Goal: Task Accomplishment & Management: Use online tool/utility

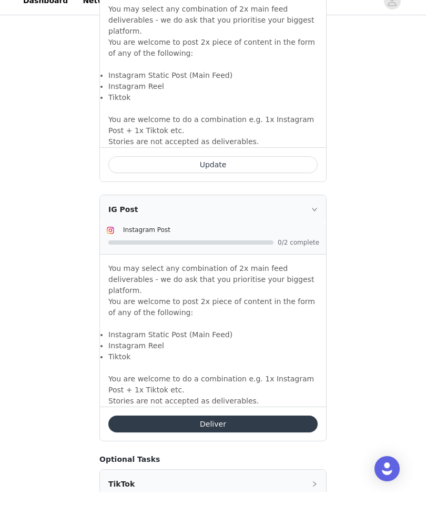
scroll to position [776, 0]
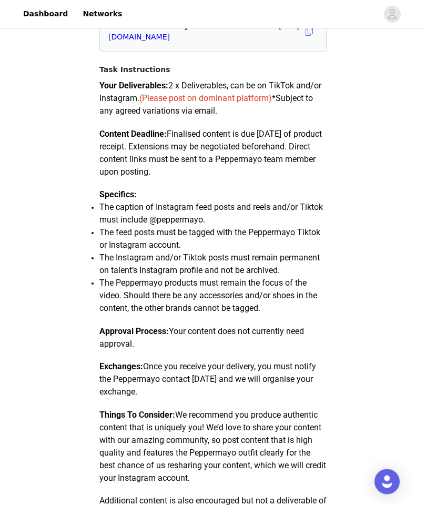
scroll to position [0, 0]
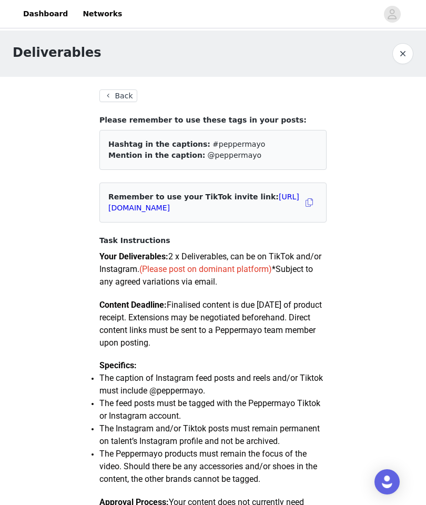
click at [117, 94] on button "Back" at bounding box center [118, 95] width 38 height 13
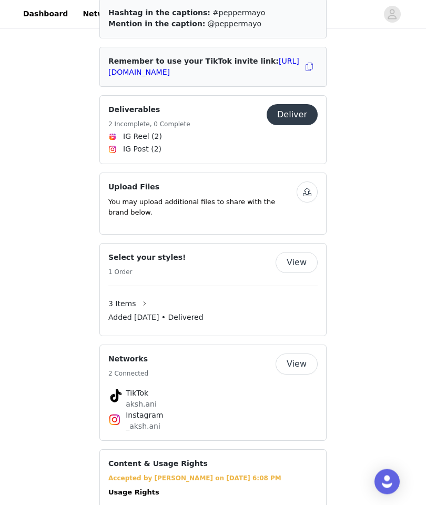
scroll to position [596, 0]
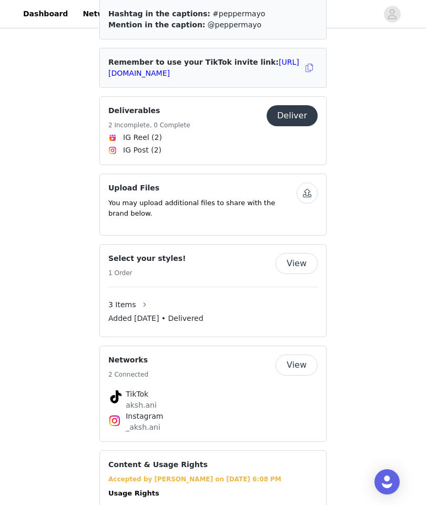
click at [162, 296] on div "3 Items" at bounding box center [212, 304] width 209 height 17
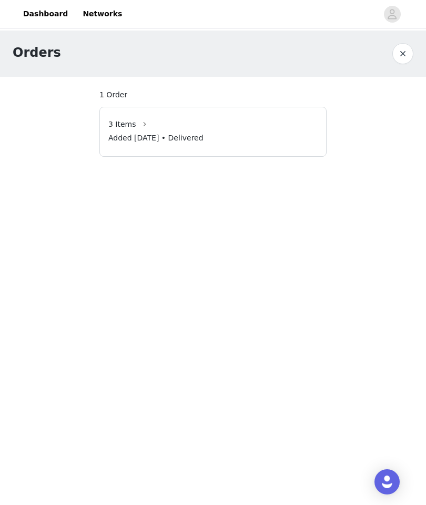
click at [158, 100] on div "1 Order" at bounding box center [212, 94] width 227 height 11
click at [158, 124] on div "3 Items" at bounding box center [212, 124] width 209 height 17
click at [136, 123] on button "button" at bounding box center [144, 124] width 17 height 17
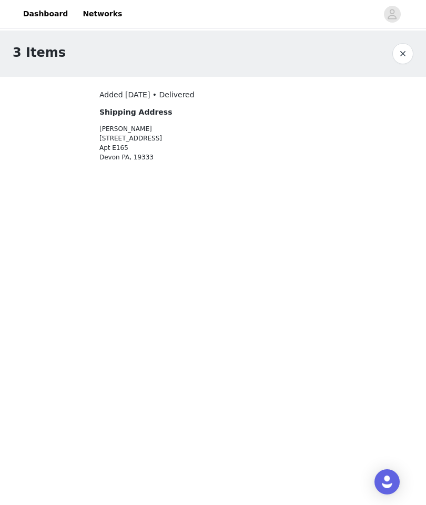
click at [126, 124] on div "Added [DATE] • Delivered Shipping Address [GEOGRAPHIC_DATA] [STREET_ADDRESS]" at bounding box center [184, 125] width 170 height 73
click at [50, 9] on link "Dashboard" at bounding box center [45, 14] width 57 height 24
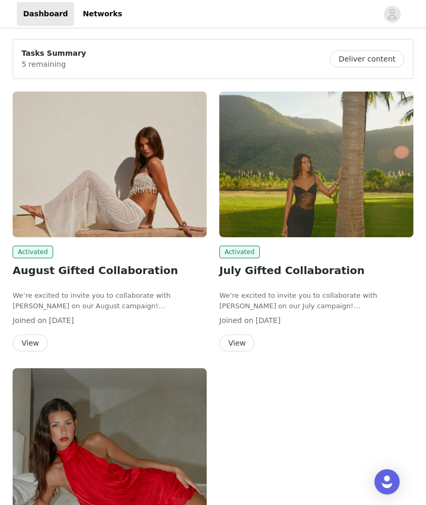
click at [118, 154] on img at bounding box center [110, 164] width 194 height 146
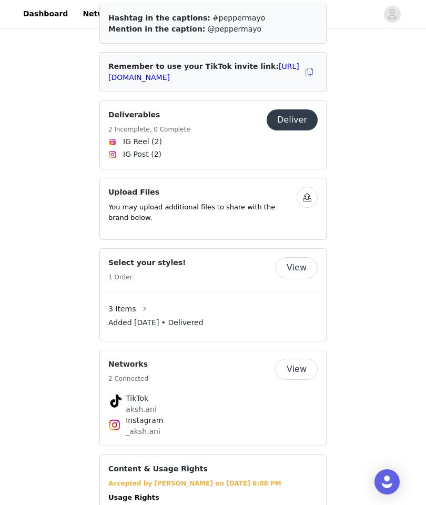
scroll to position [590, 0]
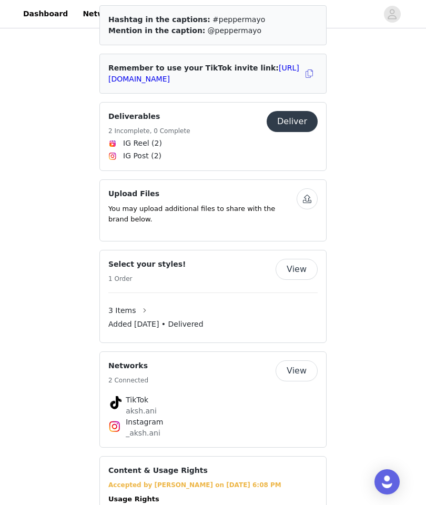
click at [299, 111] on button "Deliver" at bounding box center [291, 121] width 51 height 21
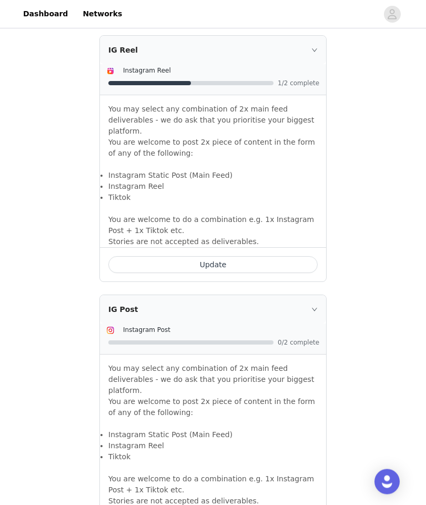
click at [296, 61] on div "IG Reel" at bounding box center [213, 50] width 226 height 28
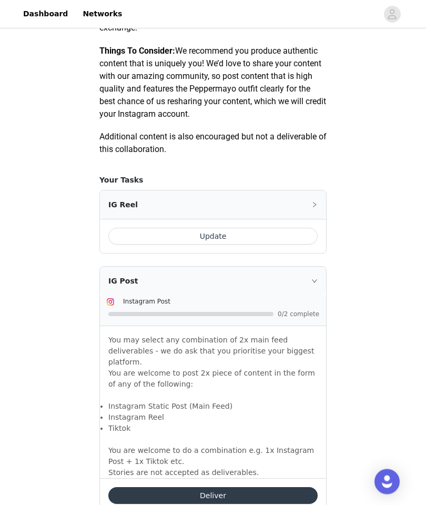
scroll to position [532, 0]
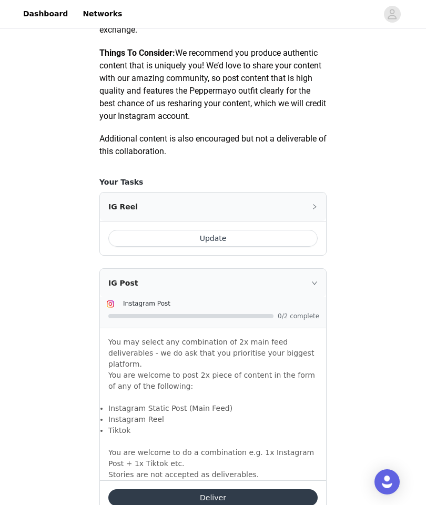
click at [301, 212] on div "IG Reel" at bounding box center [213, 206] width 226 height 28
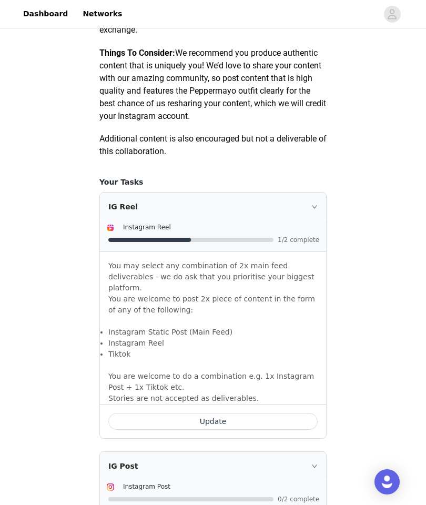
click at [273, 413] on button "Update" at bounding box center [212, 421] width 209 height 17
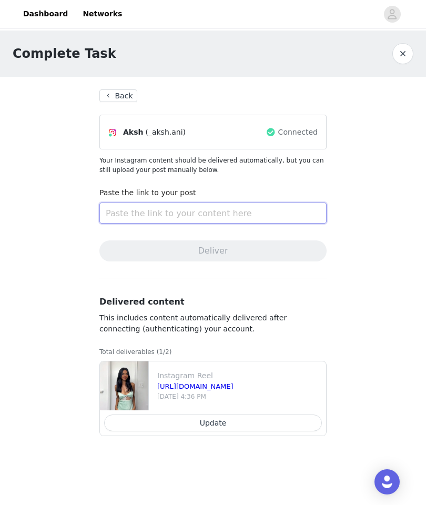
click at [197, 208] on input "text" at bounding box center [212, 212] width 227 height 21
click at [131, 211] on input "text" at bounding box center [212, 212] width 227 height 21
paste input "[URL][DOMAIN_NAME]"
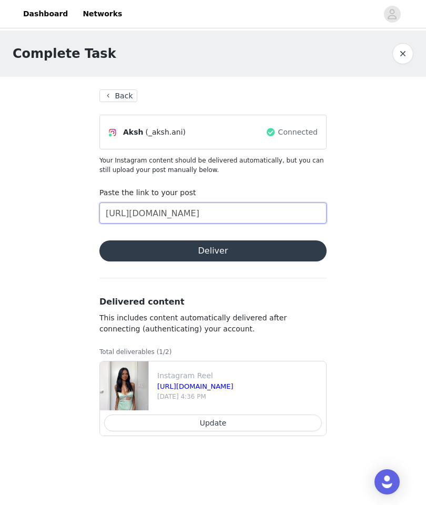
type input "[URL][DOMAIN_NAME]"
click at [209, 259] on button "Deliver" at bounding box center [212, 250] width 227 height 21
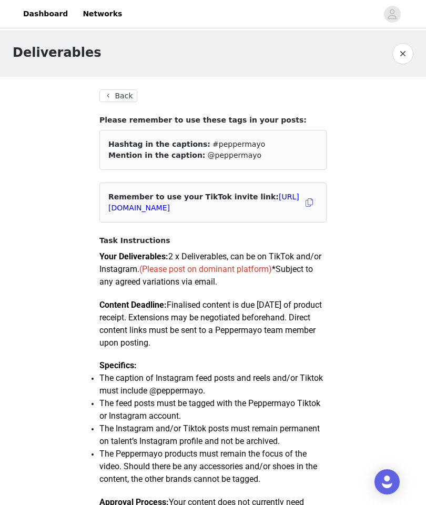
click at [118, 100] on button "Back" at bounding box center [118, 95] width 38 height 13
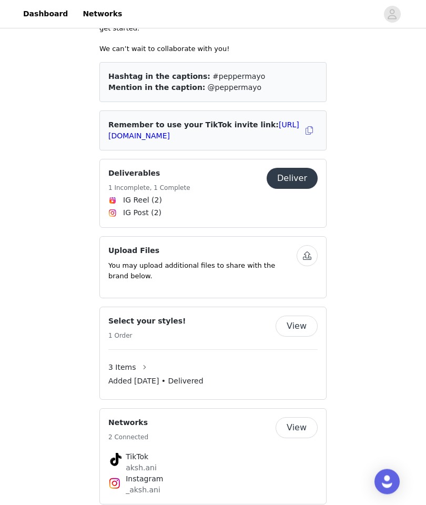
scroll to position [533, 0]
click at [300, 169] on button "Deliver" at bounding box center [291, 178] width 51 height 21
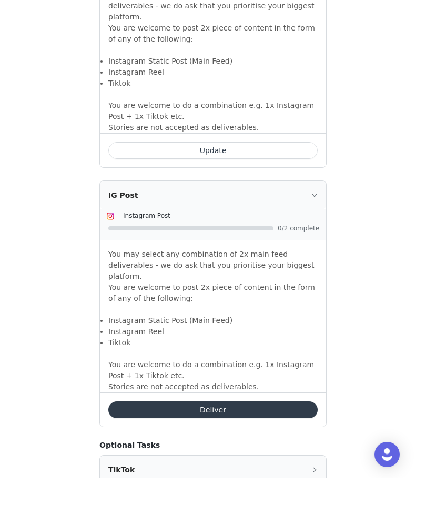
scroll to position [818, 0]
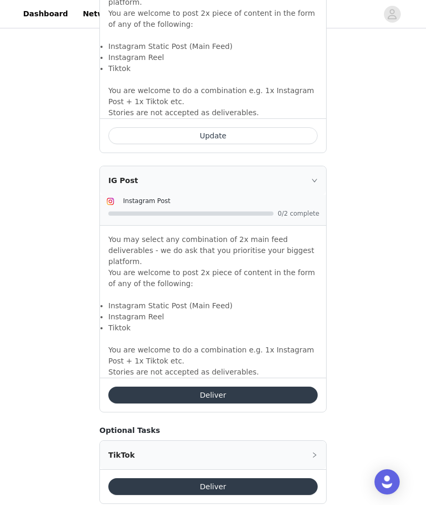
click at [145, 478] on button "Deliver" at bounding box center [212, 486] width 209 height 17
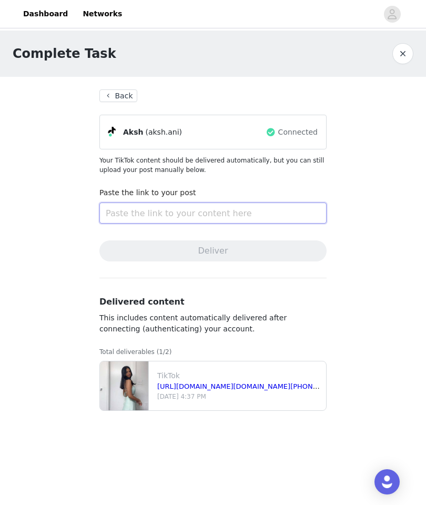
click at [294, 221] on input "text" at bounding box center [212, 212] width 227 height 21
click at [249, 214] on input "text" at bounding box center [212, 212] width 227 height 21
paste input "[URL][DOMAIN_NAME]"
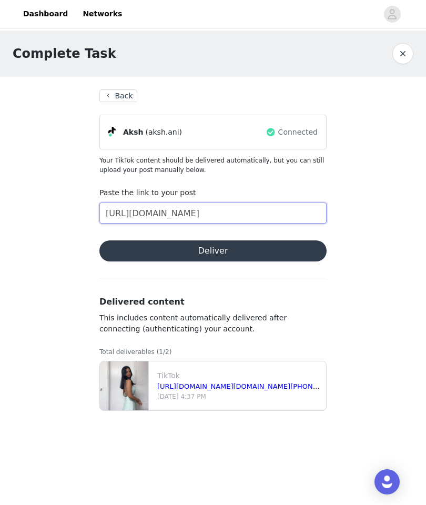
type input "[URL][DOMAIN_NAME]"
click at [306, 250] on button "Deliver" at bounding box center [212, 250] width 227 height 21
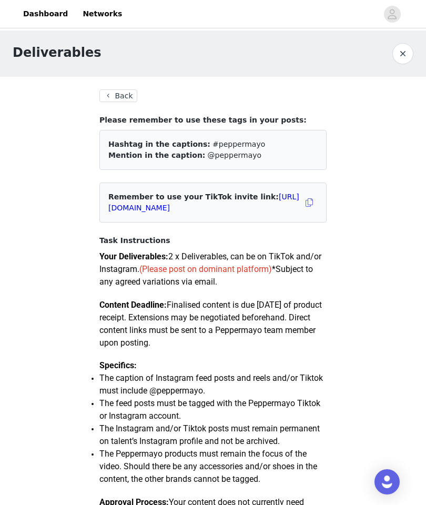
click at [111, 101] on button "Back" at bounding box center [118, 95] width 38 height 13
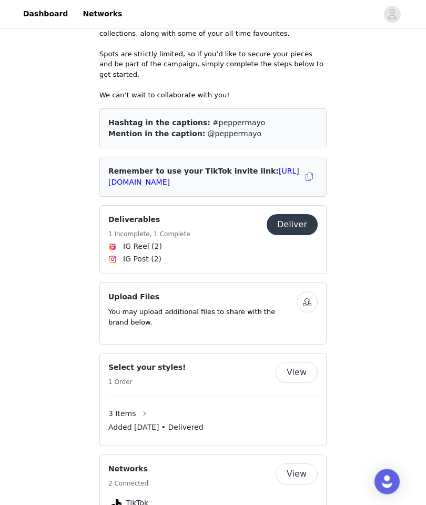
scroll to position [596, 0]
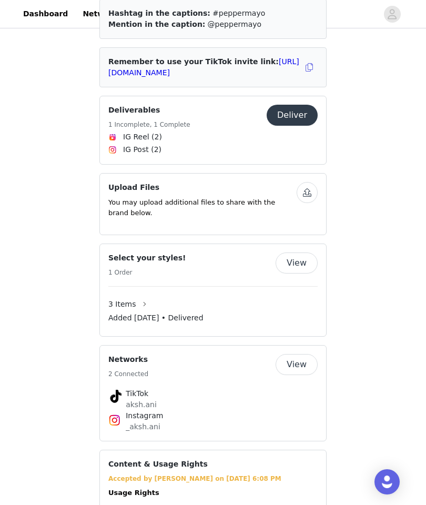
click at [118, 116] on div "Deliverables 1 Incomplete, 1 Complete" at bounding box center [149, 118] width 82 height 26
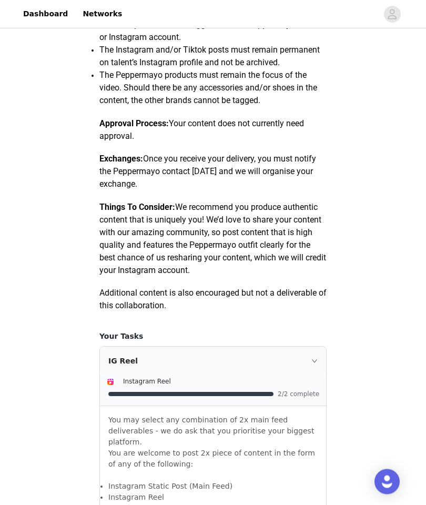
scroll to position [372, 0]
